Goal: Task Accomplishment & Management: Manage account settings

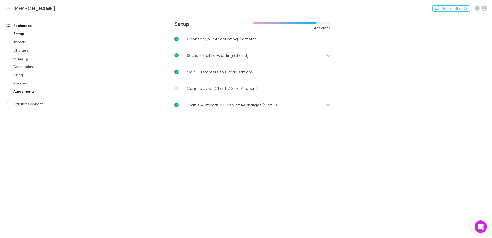
click at [16, 91] on link "Agreements" at bounding box center [38, 91] width 61 height 8
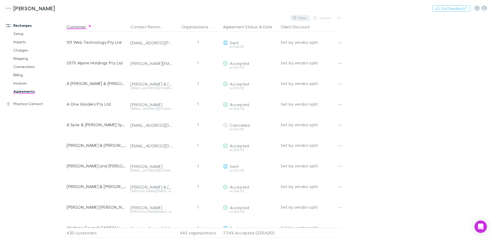
click at [299, 18] on button "Filter" at bounding box center [300, 18] width 20 height 6
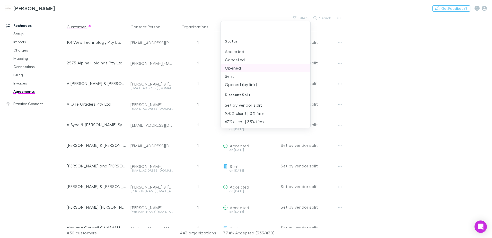
click at [241, 69] on li "Opened" at bounding box center [266, 68] width 90 height 8
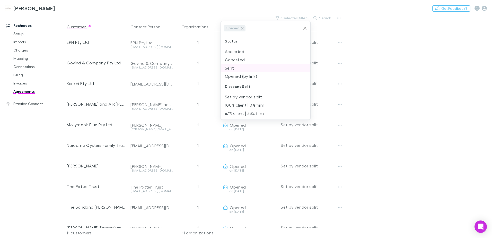
click at [239, 69] on li "Sent" at bounding box center [266, 68] width 90 height 8
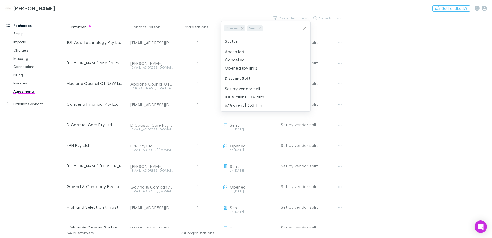
click at [372, 98] on div at bounding box center [246, 119] width 492 height 238
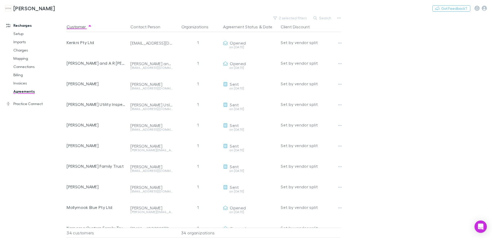
scroll to position [283, 0]
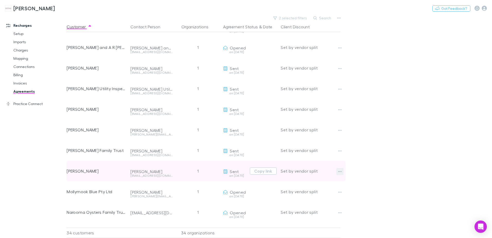
click at [342, 171] on button "button" at bounding box center [340, 171] width 7 height 7
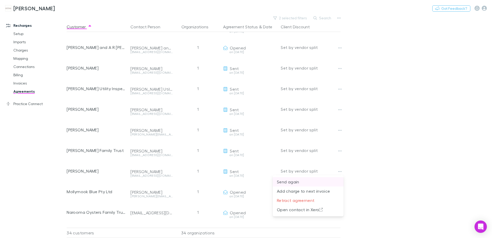
click at [296, 181] on p "Send again" at bounding box center [308, 182] width 63 height 6
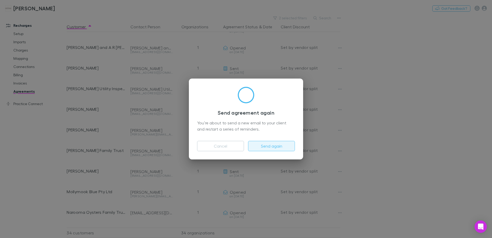
click at [282, 143] on button "Send again" at bounding box center [271, 146] width 47 height 10
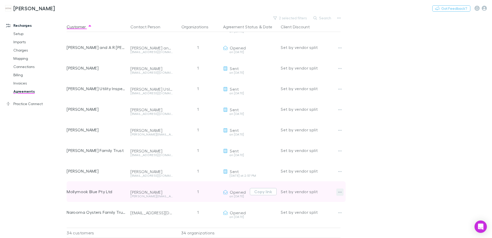
click at [340, 192] on icon "button" at bounding box center [341, 192] width 4 height 1
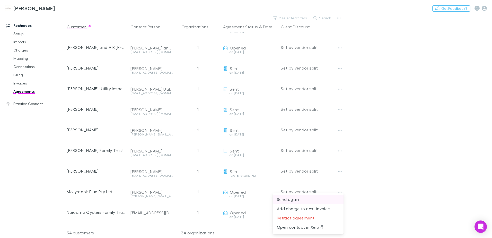
click at [302, 201] on p "Send again" at bounding box center [308, 199] width 63 height 6
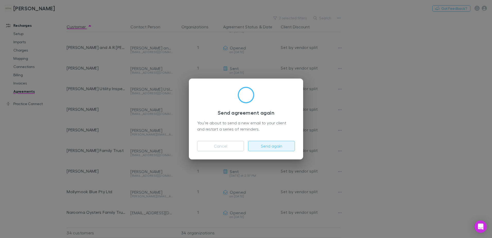
click at [269, 145] on button "Send again" at bounding box center [271, 146] width 47 height 10
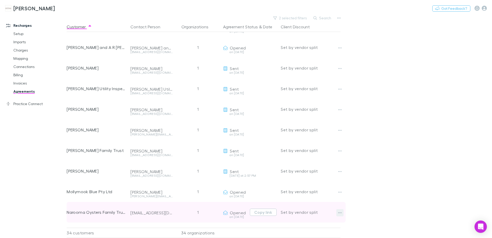
click at [338, 213] on button "button" at bounding box center [340, 212] width 7 height 7
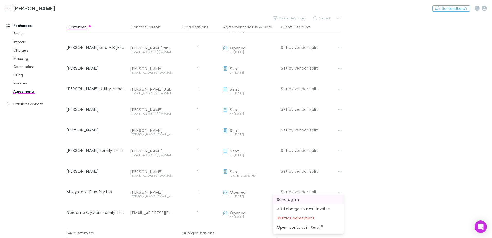
click at [298, 198] on p "Send again" at bounding box center [308, 199] width 63 height 6
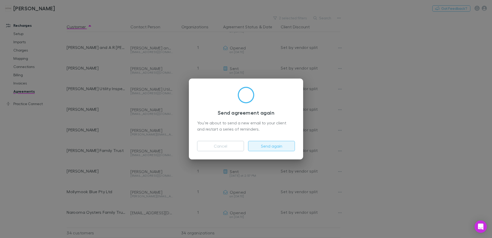
click at [268, 146] on button "Send again" at bounding box center [271, 146] width 47 height 10
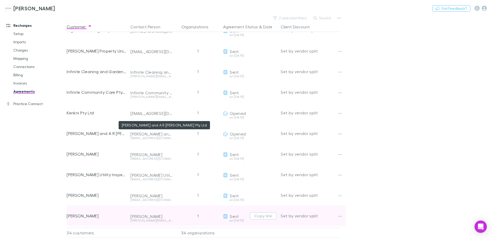
scroll to position [103, 0]
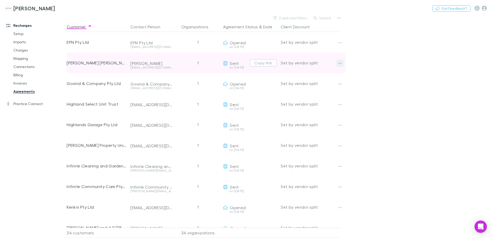
click at [340, 64] on icon "button" at bounding box center [340, 63] width 4 height 4
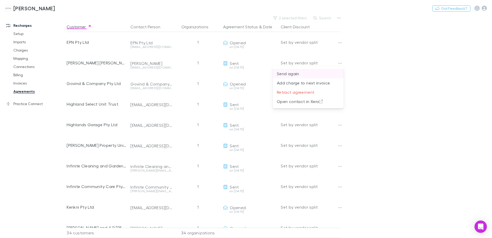
click at [302, 74] on p "Send again" at bounding box center [308, 74] width 63 height 6
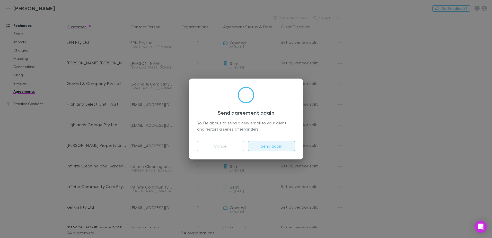
click at [272, 145] on button "Send again" at bounding box center [271, 146] width 47 height 10
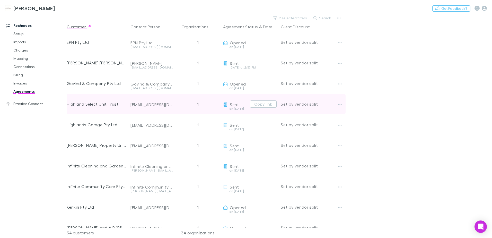
scroll to position [0, 0]
